Goal: Obtain resource: Obtain resource

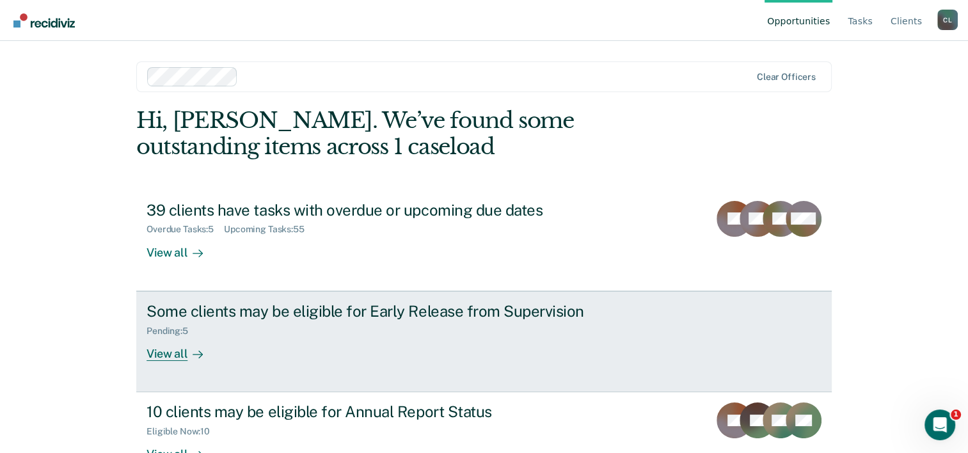
click at [253, 328] on div "Pending : 5" at bounding box center [371, 329] width 449 height 16
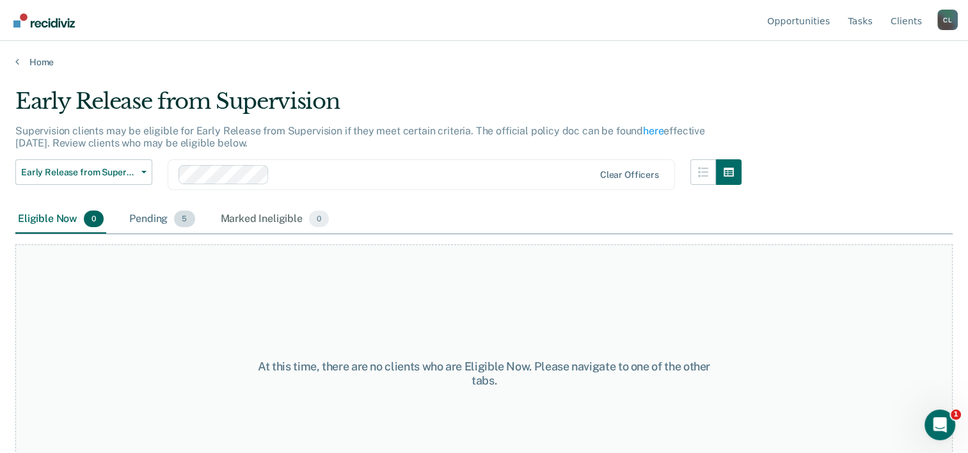
click at [166, 220] on div "Pending 5" at bounding box center [162, 219] width 70 height 28
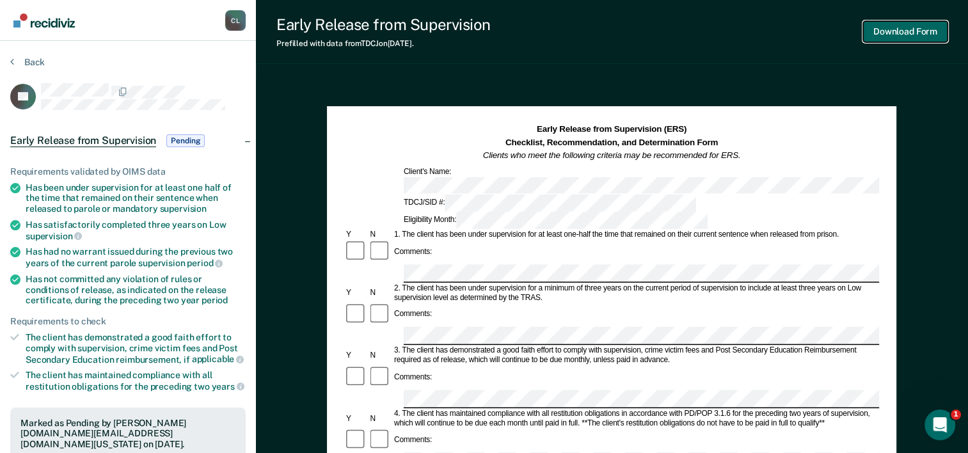
click at [919, 32] on button "Download Form" at bounding box center [905, 31] width 84 height 21
